Goal: Task Accomplishment & Management: Use online tool/utility

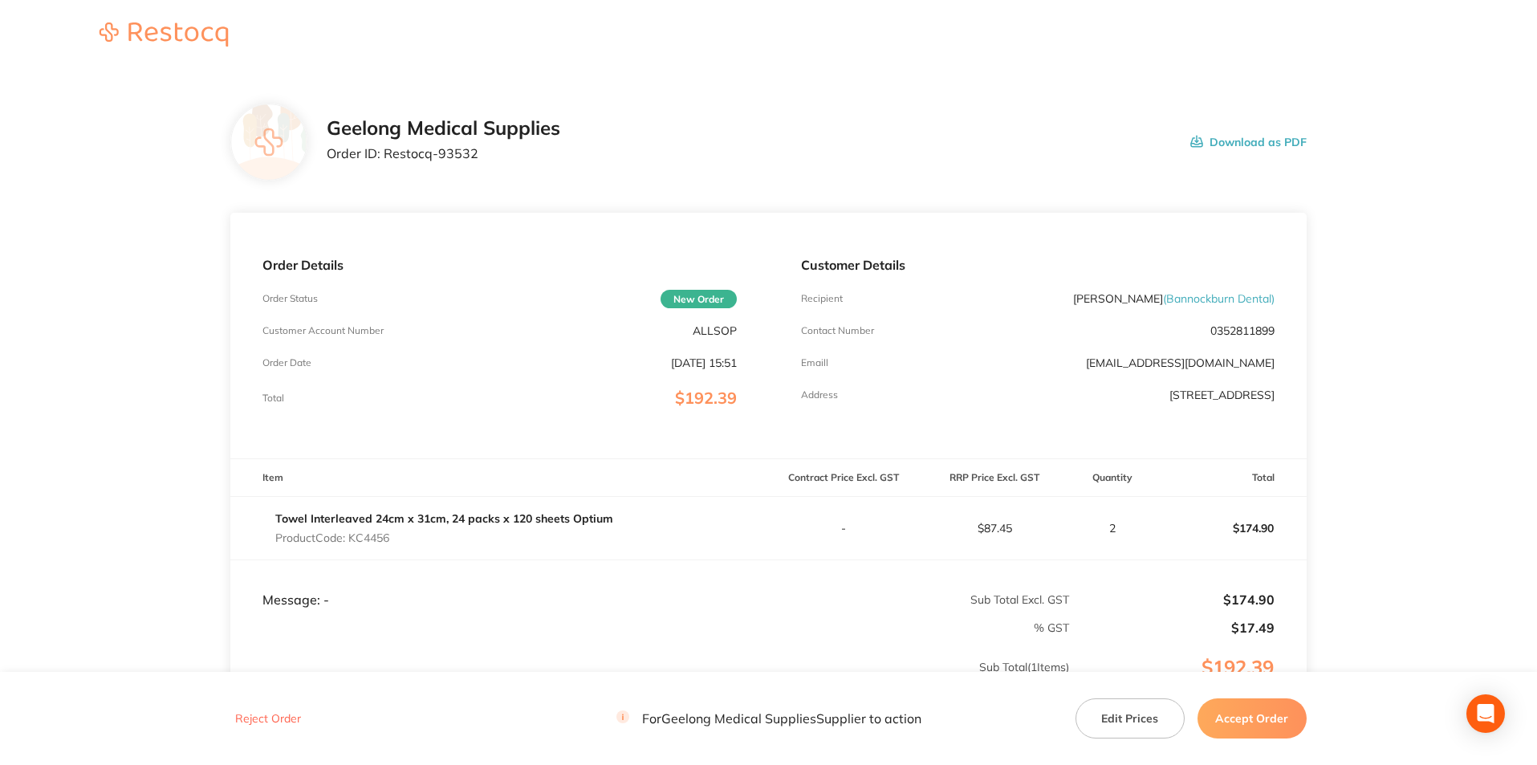
click at [1248, 717] on button "Accept Order" at bounding box center [1251, 718] width 109 height 40
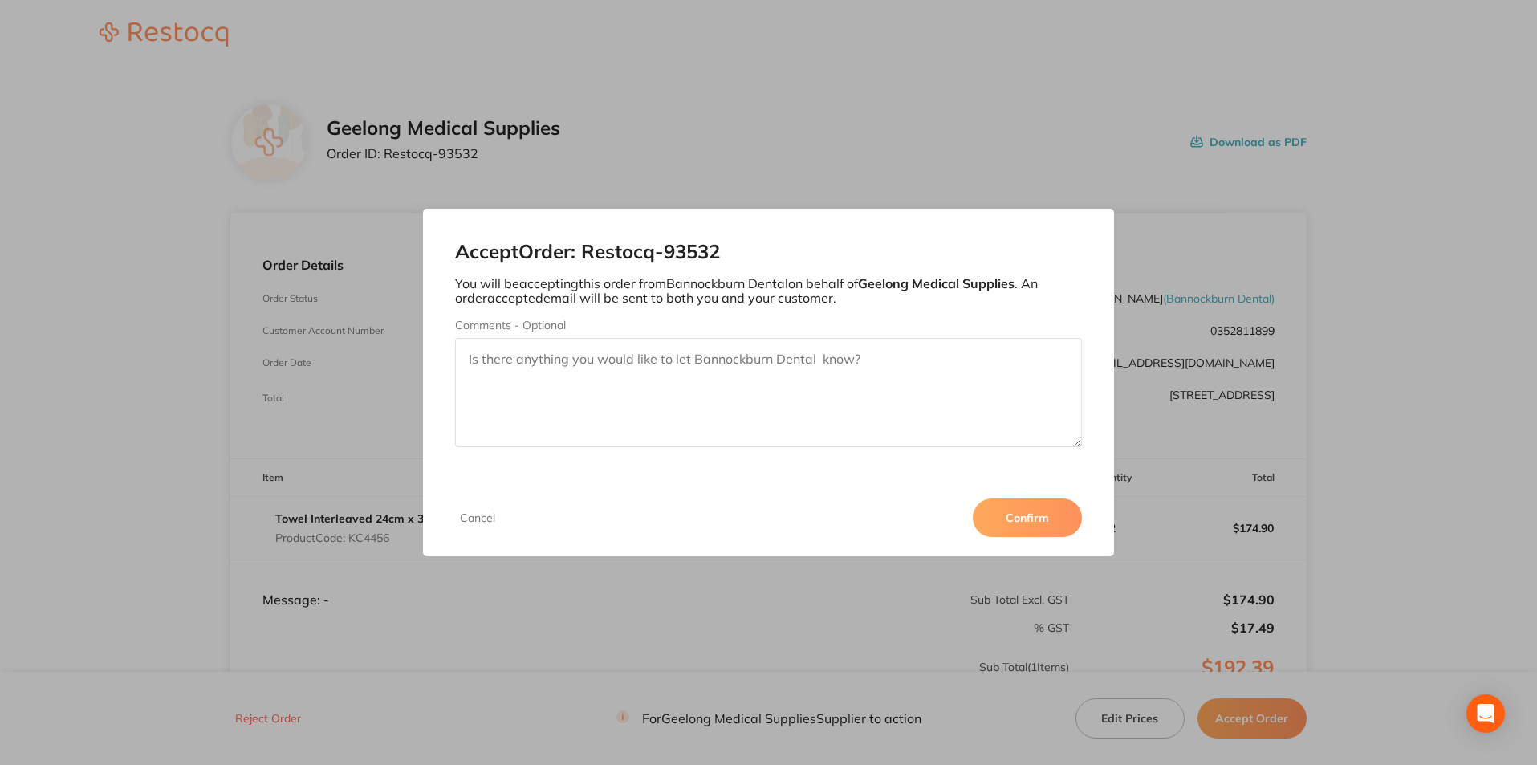
click at [1020, 520] on button "Confirm" at bounding box center [1027, 517] width 109 height 39
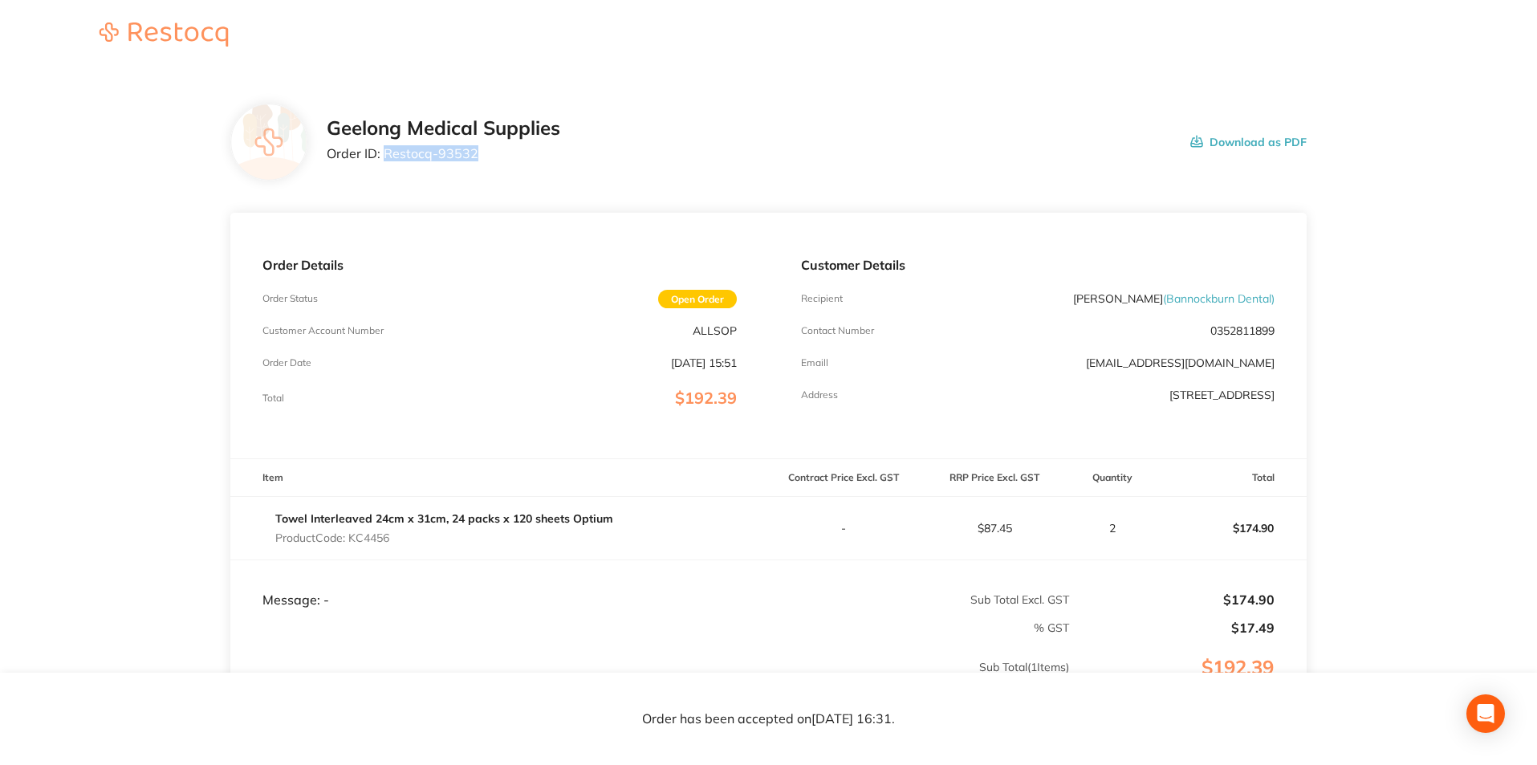
drag, startPoint x: 477, startPoint y: 148, endPoint x: 388, endPoint y: 152, distance: 90.0
click at [388, 152] on p "Order ID: Restocq- 93532" at bounding box center [444, 153] width 234 height 14
copy p "Restocq- 93532"
